Goal: Information Seeking & Learning: Learn about a topic

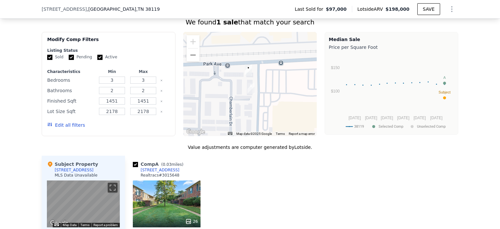
scroll to position [518, 0]
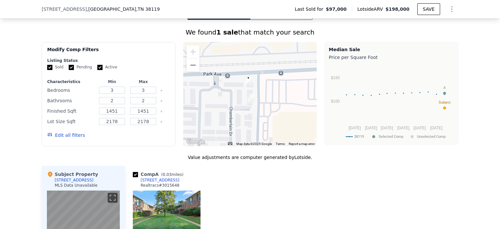
click at [69, 70] on input "Pending" at bounding box center [71, 67] width 5 height 5
checkbox input "false"
click at [97, 70] on input "Active" at bounding box center [99, 67] width 5 height 5
checkbox input "false"
click at [68, 138] on button "Edit all filters" at bounding box center [66, 135] width 38 height 7
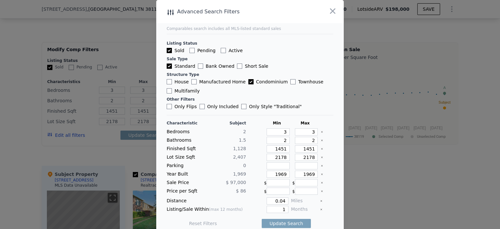
click at [290, 83] on label "Townhouse" at bounding box center [306, 81] width 33 height 7
click at [290, 83] on input "Townhouse" at bounding box center [292, 81] width 5 height 5
checkbox input "true"
drag, startPoint x: 277, startPoint y: 133, endPoint x: 285, endPoint y: 134, distance: 7.2
click at [285, 134] on div "Bedrooms 2 3 3" at bounding box center [250, 131] width 167 height 7
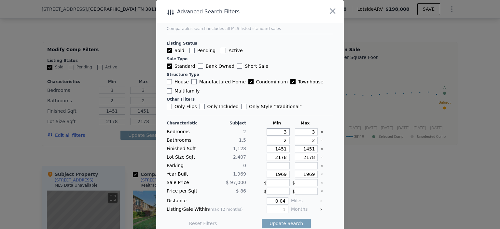
type input "2"
drag, startPoint x: 300, startPoint y: 130, endPoint x: 310, endPoint y: 132, distance: 10.3
click at [310, 132] on input "3" at bounding box center [306, 131] width 23 height 7
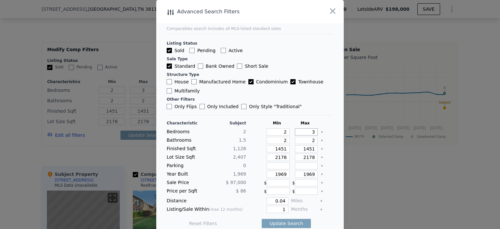
type input "2"
drag, startPoint x: 277, startPoint y: 140, endPoint x: 284, endPoint y: 140, distance: 6.8
click at [284, 140] on div "Bathrooms 1.5 2 2" at bounding box center [250, 140] width 167 height 7
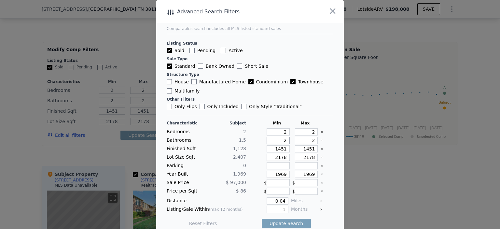
type input "1"
click at [295, 140] on input "2" at bounding box center [306, 140] width 23 height 7
drag, startPoint x: 268, startPoint y: 148, endPoint x: 284, endPoint y: 148, distance: 16.0
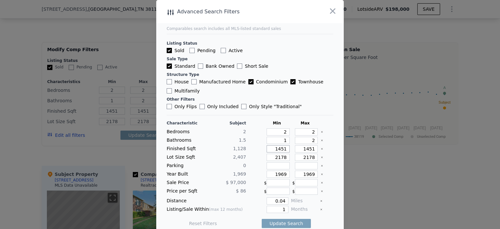
click at [284, 148] on div "Finished Sqft 1,128 1451 1451" at bounding box center [250, 148] width 167 height 7
type input "8"
type input "85"
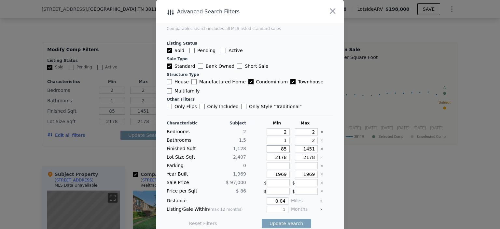
type input "850"
drag, startPoint x: 296, startPoint y: 148, endPoint x: 310, endPoint y: 148, distance: 14.0
click at [310, 148] on input "1451" at bounding box center [306, 148] width 23 height 7
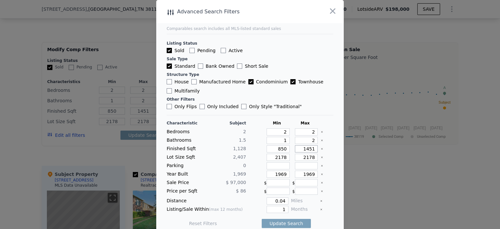
click at [298, 149] on input "1451" at bounding box center [306, 148] width 23 height 7
drag, startPoint x: 297, startPoint y: 149, endPoint x: 313, endPoint y: 149, distance: 16.3
click at [313, 149] on div "Finished Sqft 1,128 850 1451" at bounding box center [250, 148] width 167 height 7
type input "1"
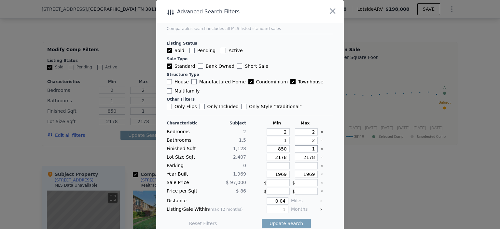
type input "12"
type input "125"
type input "1250"
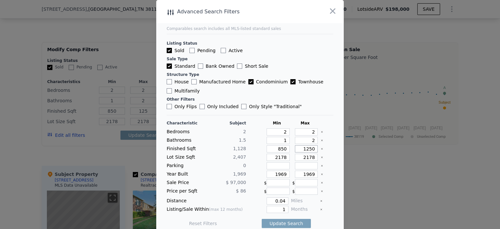
type input "1250"
drag, startPoint x: 271, startPoint y: 156, endPoint x: 285, endPoint y: 156, distance: 14.3
click at [285, 156] on div "Lot Size Sqft 2,407 2178 2178" at bounding box center [250, 157] width 167 height 7
type input "0"
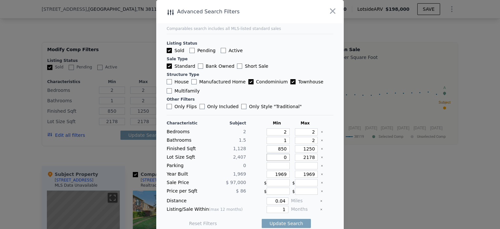
type input "0"
drag, startPoint x: 297, startPoint y: 157, endPoint x: 315, endPoint y: 158, distance: 17.9
click at [315, 158] on div "Lot Size Sqft 2,407 0 2178" at bounding box center [250, 157] width 167 height 7
type input "3"
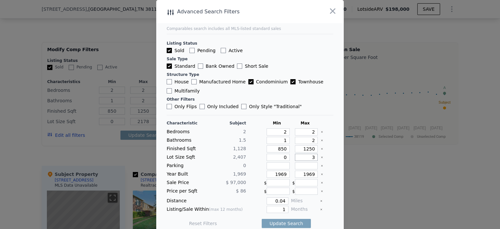
type input "3"
type input "30"
type input "300"
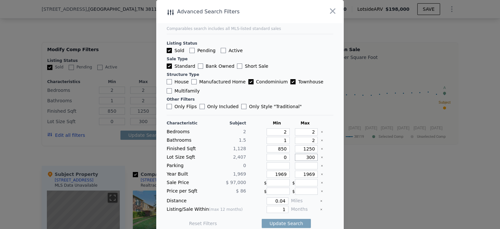
type input "3000"
click at [277, 166] on input "number" at bounding box center [278, 165] width 23 height 7
drag, startPoint x: 271, startPoint y: 175, endPoint x: 286, endPoint y: 175, distance: 15.0
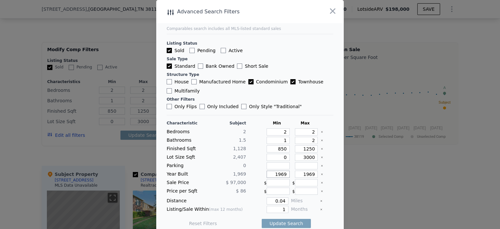
click at [286, 175] on div "Year Built 1,969 1969 1969" at bounding box center [250, 174] width 167 height 7
type input "1960"
click at [306, 172] on input "1969" at bounding box center [306, 174] width 23 height 7
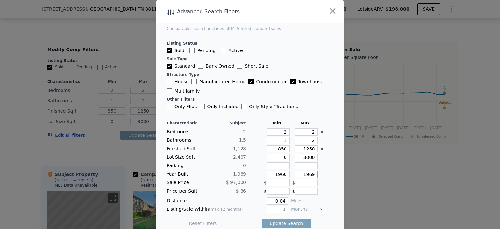
drag, startPoint x: 308, startPoint y: 174, endPoint x: 295, endPoint y: 173, distance: 13.0
click at [295, 173] on input "1969" at bounding box center [306, 174] width 23 height 7
type input "1979"
drag, startPoint x: 270, startPoint y: 199, endPoint x: 285, endPoint y: 199, distance: 15.3
click at [285, 199] on div "Distance 0.04 Miles" at bounding box center [250, 200] width 167 height 7
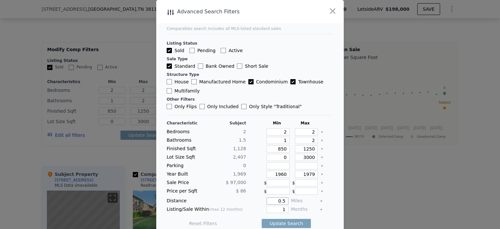
type input "0.5"
drag, startPoint x: 274, startPoint y: 207, endPoint x: 283, endPoint y: 207, distance: 9.4
click at [283, 207] on div "Listing/Sale Within (max 12 months) 1 Months" at bounding box center [250, 209] width 167 height 7
click at [326, 217] on div "Reset Filters Update Search" at bounding box center [250, 223] width 167 height 18
click at [291, 220] on button "Update Search" at bounding box center [286, 223] width 49 height 9
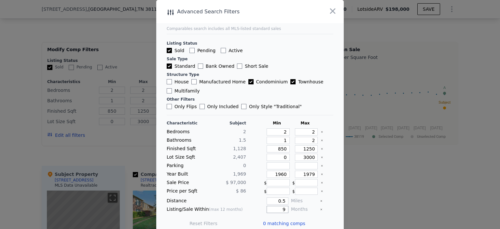
drag, startPoint x: 277, startPoint y: 209, endPoint x: 283, endPoint y: 210, distance: 5.3
click at [283, 209] on div "Listing/Sale Within (max 12 months) 9 Months" at bounding box center [250, 209] width 167 height 7
type input "12"
click at [294, 222] on button "Update Search" at bounding box center [286, 223] width 49 height 9
drag, startPoint x: 272, startPoint y: 202, endPoint x: 281, endPoint y: 201, distance: 8.5
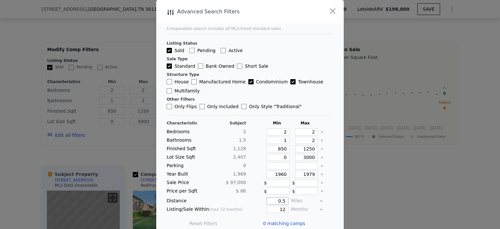
click at [281, 201] on input "0.5" at bounding box center [278, 200] width 22 height 7
type input "1"
click at [334, 215] on main "Comparables search includes all MLS-listed standard sales Listing Status Sold P…" at bounding box center [250, 117] width 188 height 234
click at [296, 221] on button "Update Search" at bounding box center [286, 223] width 49 height 9
drag, startPoint x: 297, startPoint y: 157, endPoint x: 311, endPoint y: 157, distance: 14.3
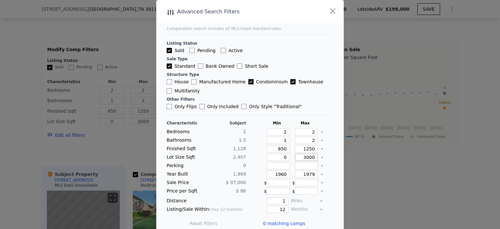
click at [311, 157] on div "Lot Size Sqft 2,407 0 3000" at bounding box center [250, 157] width 167 height 7
type input "1"
type input "10"
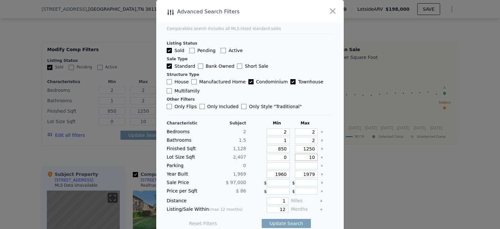
type input "100"
type input "1000"
type input "10000"
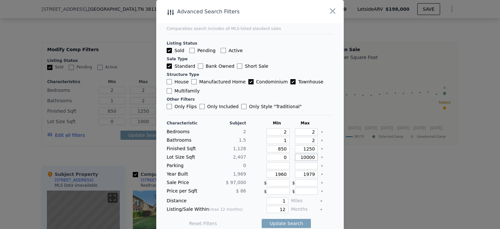
type input "10000"
click at [330, 185] on main "Comparables search includes all MLS-listed standard sales Listing Status Sold P…" at bounding box center [250, 117] width 188 height 234
click at [281, 222] on button "Update Search" at bounding box center [286, 223] width 49 height 9
drag, startPoint x: 297, startPoint y: 149, endPoint x: 317, endPoint y: 149, distance: 19.9
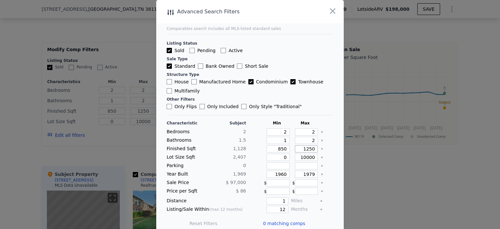
click at [317, 149] on div "Finished Sqft 1,128 850 1250" at bounding box center [250, 148] width 167 height 7
click at [321, 148] on icon "Clear" at bounding box center [322, 149] width 3 height 3
click at [292, 219] on button "Update Search" at bounding box center [286, 223] width 49 height 9
click at [321, 140] on icon "Clear" at bounding box center [322, 140] width 3 height 3
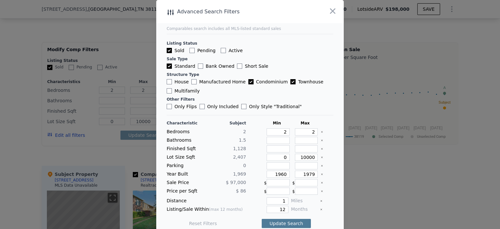
click at [288, 223] on button "Update Search" at bounding box center [286, 223] width 49 height 9
click at [321, 132] on icon "Clear" at bounding box center [321, 131] width 1 height 1
click at [279, 224] on button "Update Search" at bounding box center [286, 223] width 49 height 9
click at [321, 157] on icon "Clear" at bounding box center [321, 157] width 1 height 1
click at [283, 221] on button "Update Search" at bounding box center [286, 223] width 49 height 9
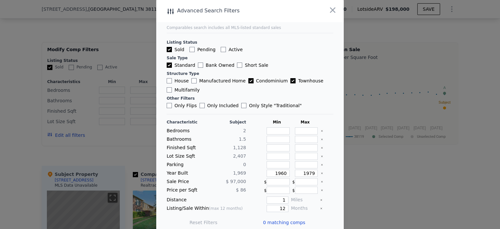
scroll to position [0, 0]
click at [331, 13] on icon "button" at bounding box center [333, 11] width 6 height 6
